Goal: Information Seeking & Learning: Learn about a topic

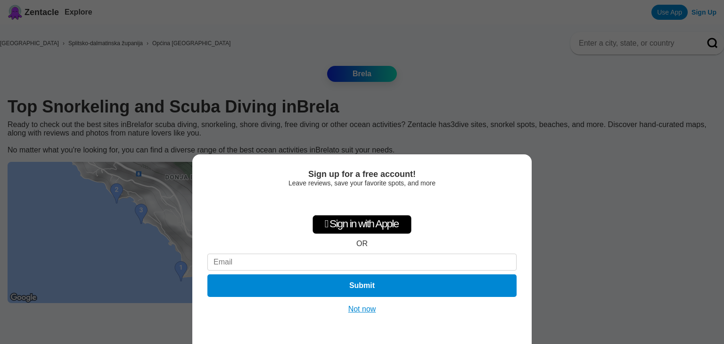
click at [361, 306] on button "Not now" at bounding box center [361, 309] width 33 height 9
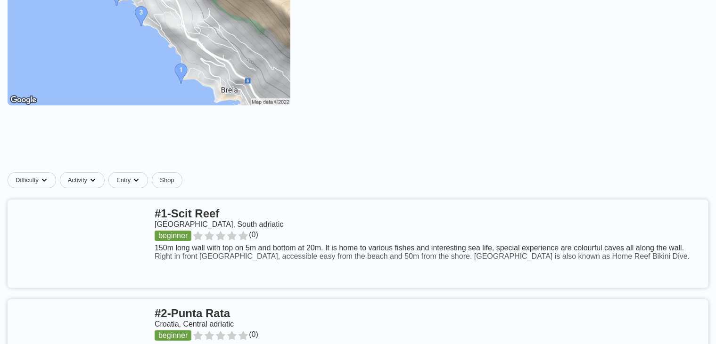
scroll to position [298, 0]
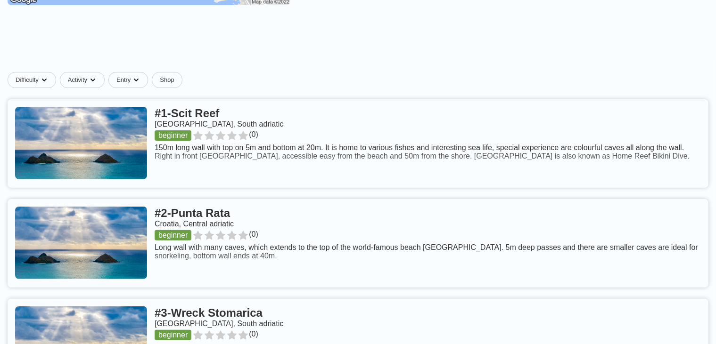
click at [212, 188] on link at bounding box center [358, 143] width 701 height 89
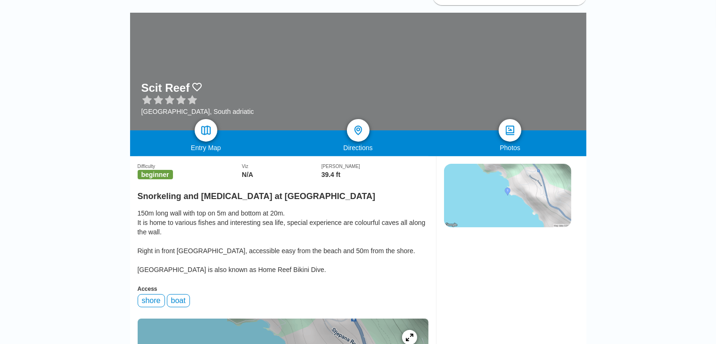
scroll to position [149, 0]
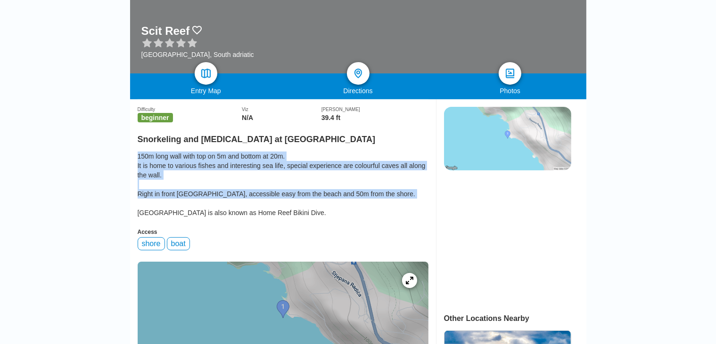
drag, startPoint x: 137, startPoint y: 159, endPoint x: 396, endPoint y: 202, distance: 262.2
copy div "150m long wall with top on 5m and bottom at 20m. It is home to various fishes a…"
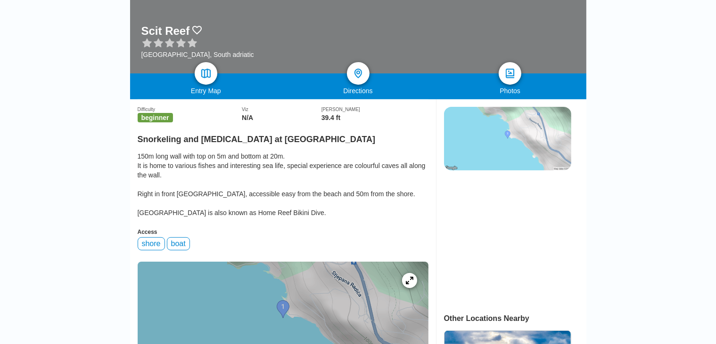
scroll to position [432, 0]
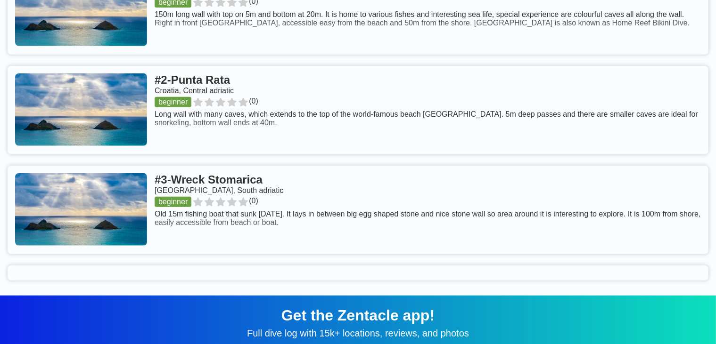
click at [237, 195] on link at bounding box center [358, 210] width 701 height 89
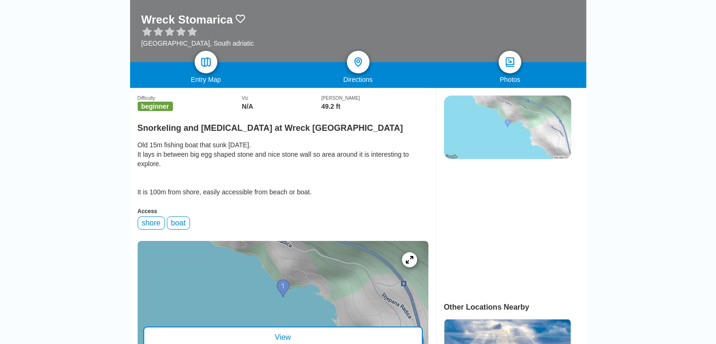
scroll to position [249, 0]
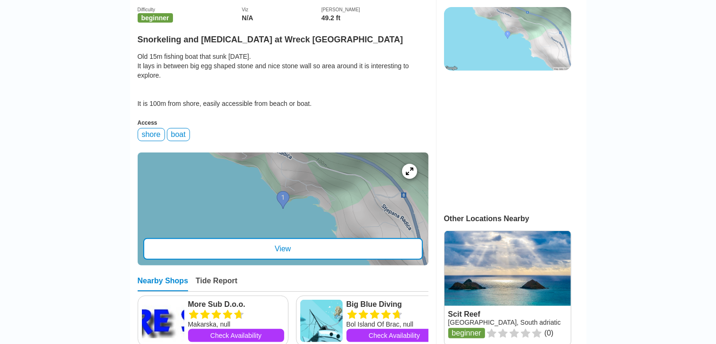
click at [280, 250] on div "View" at bounding box center [282, 249] width 279 height 22
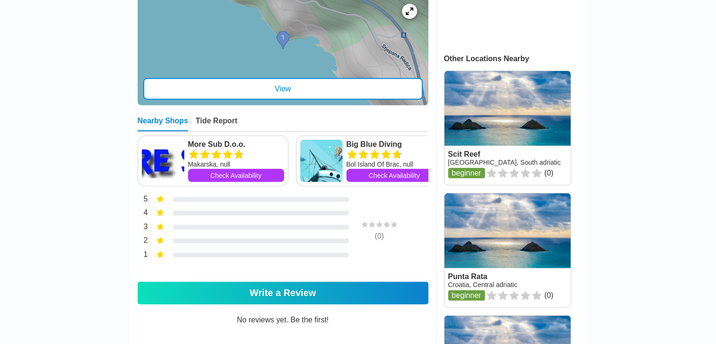
scroll to position [498, 0]
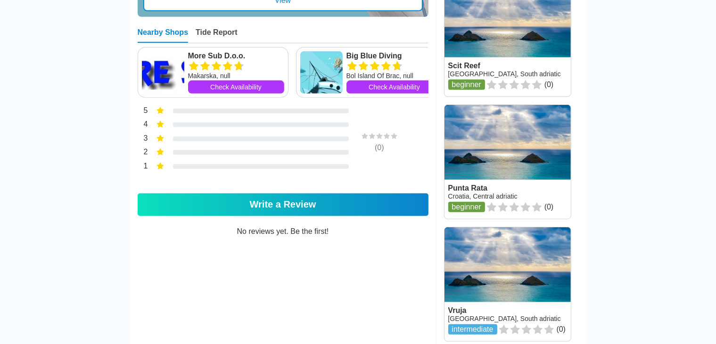
click at [480, 191] on link at bounding box center [507, 162] width 126 height 114
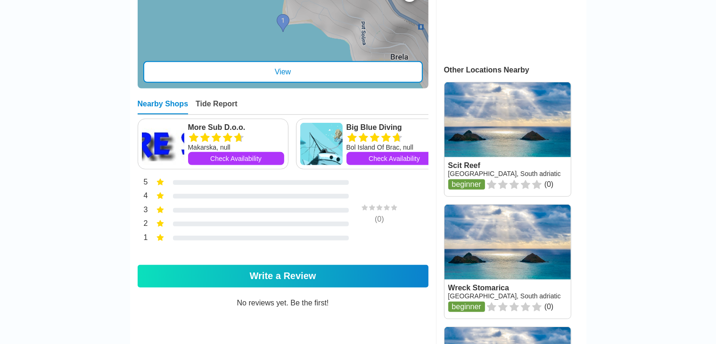
scroll to position [199, 0]
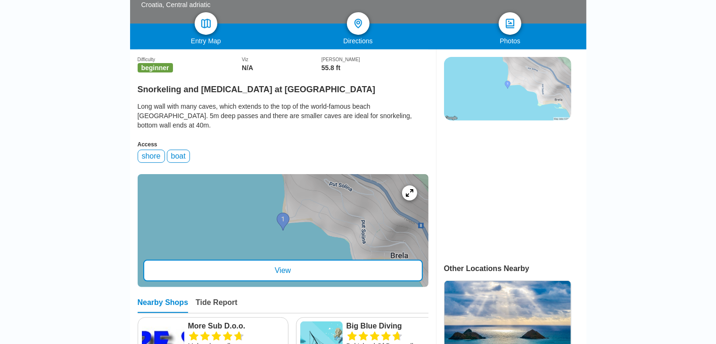
click at [268, 274] on div "View" at bounding box center [282, 271] width 279 height 22
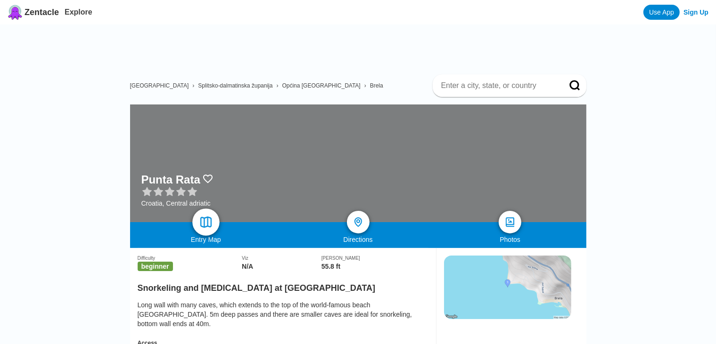
click at [208, 222] on img at bounding box center [206, 223] width 14 height 14
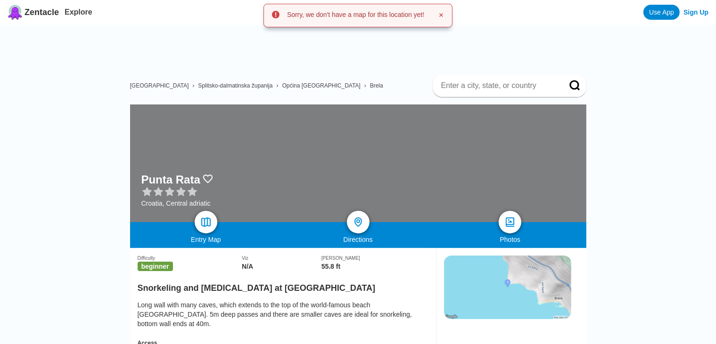
click at [356, 48] on ins at bounding box center [362, 46] width 449 height 42
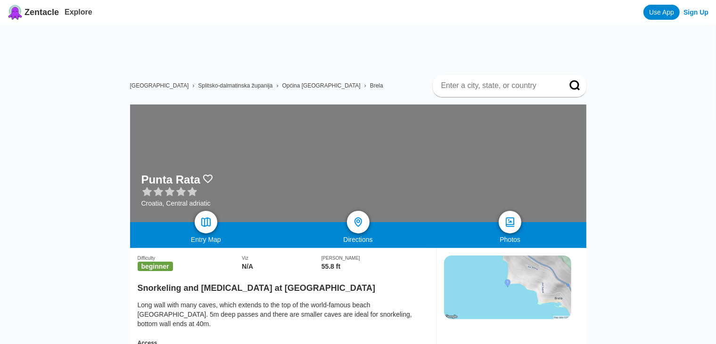
click at [476, 86] on input at bounding box center [498, 85] width 116 height 9
type input "pisak"
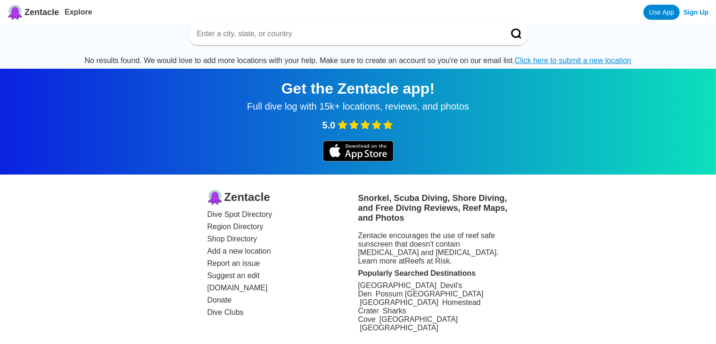
click at [261, 35] on input at bounding box center [347, 33] width 302 height 9
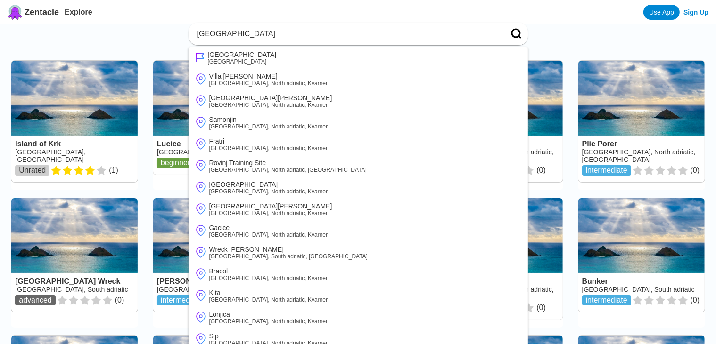
click at [266, 39] on input "[GEOGRAPHIC_DATA]" at bounding box center [347, 33] width 302 height 9
type input "c"
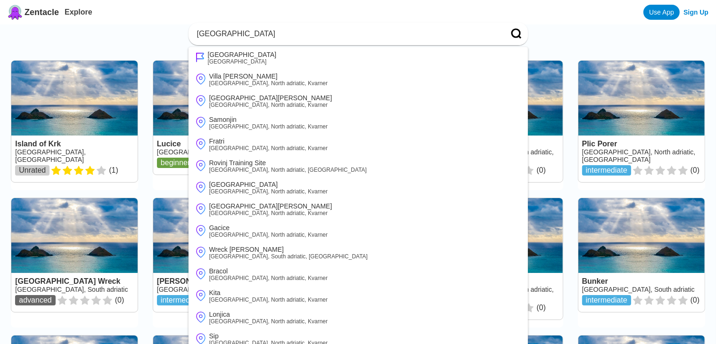
type input "[GEOGRAPHIC_DATA]"
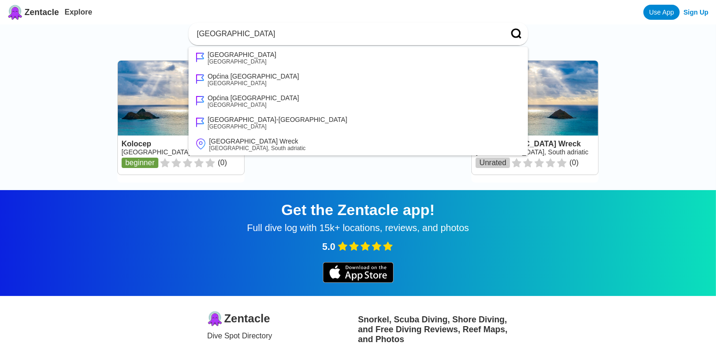
click at [623, 159] on div "Kolocep Croatia, South adriatic beginner ( 0 ) [GEOGRAPHIC_DATA] Wreck [GEOGRAP…" at bounding box center [358, 122] width 708 height 130
click at [103, 50] on div "[GEOGRAPHIC_DATA] [GEOGRAPHIC_DATA] [GEOGRAPHIC_DATA] Općina [GEOGRAPHIC_DATA] …" at bounding box center [358, 110] width 716 height 160
click at [231, 29] on input "[GEOGRAPHIC_DATA]" at bounding box center [347, 33] width 302 height 9
drag, startPoint x: 238, startPoint y: 31, endPoint x: 152, endPoint y: 33, distance: 86.7
click at [196, 33] on input "[GEOGRAPHIC_DATA]" at bounding box center [347, 33] width 302 height 9
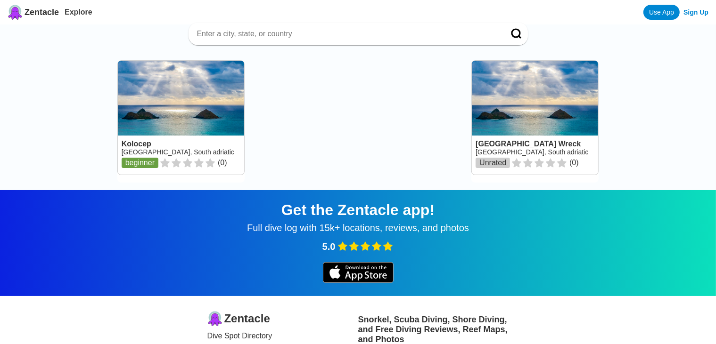
click at [225, 104] on link at bounding box center [181, 118] width 126 height 114
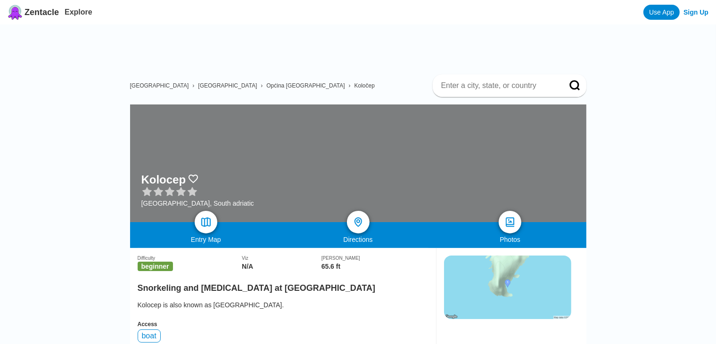
click at [452, 85] on input at bounding box center [498, 85] width 116 height 9
type input "b"
type input "makarska"
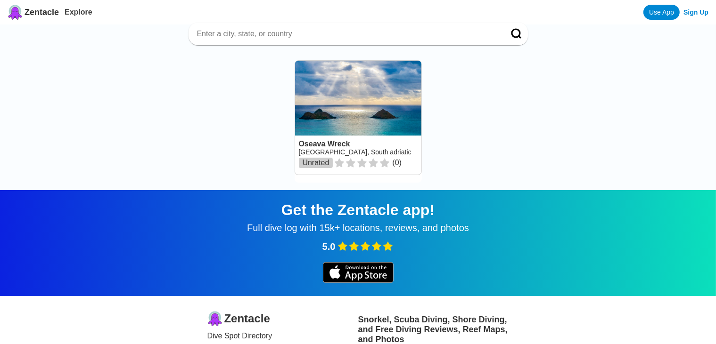
click at [313, 146] on link at bounding box center [358, 118] width 126 height 114
